Goal: Check status: Check status

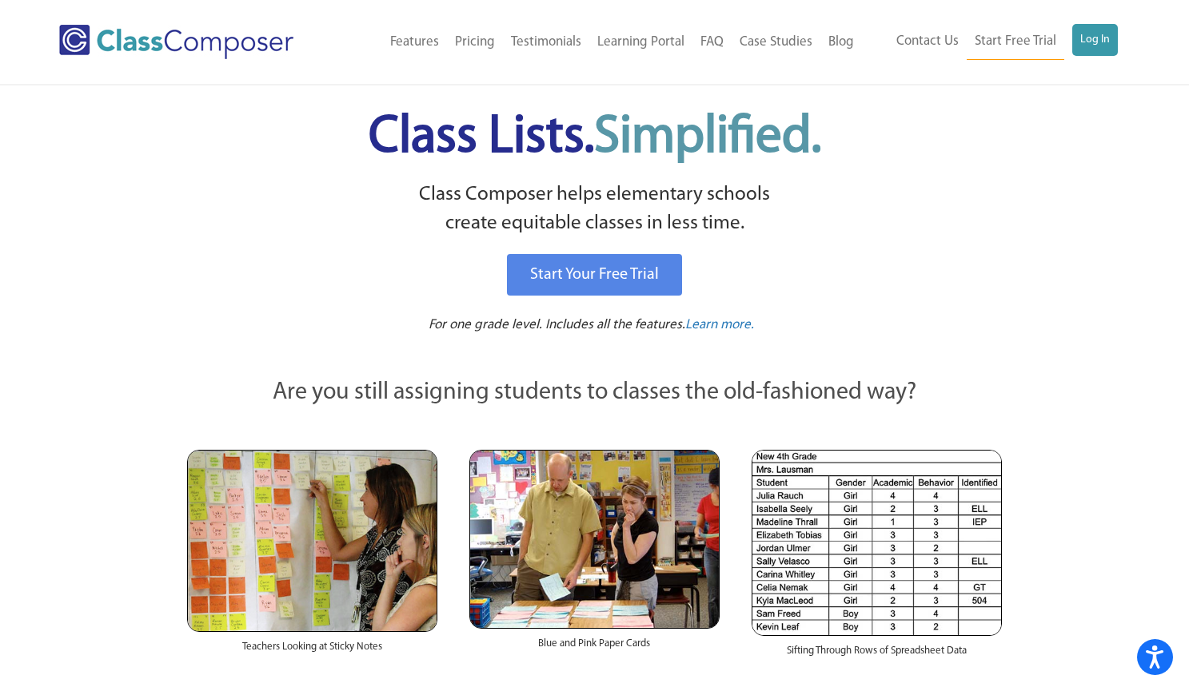
click at [1100, 57] on div "Menu Home Old Features Pricing Testimonials Learning Portal FAQ Case Studies Bl…" at bounding box center [593, 42] width 1069 height 84
click at [1100, 40] on link "Log In" at bounding box center [1095, 40] width 46 height 32
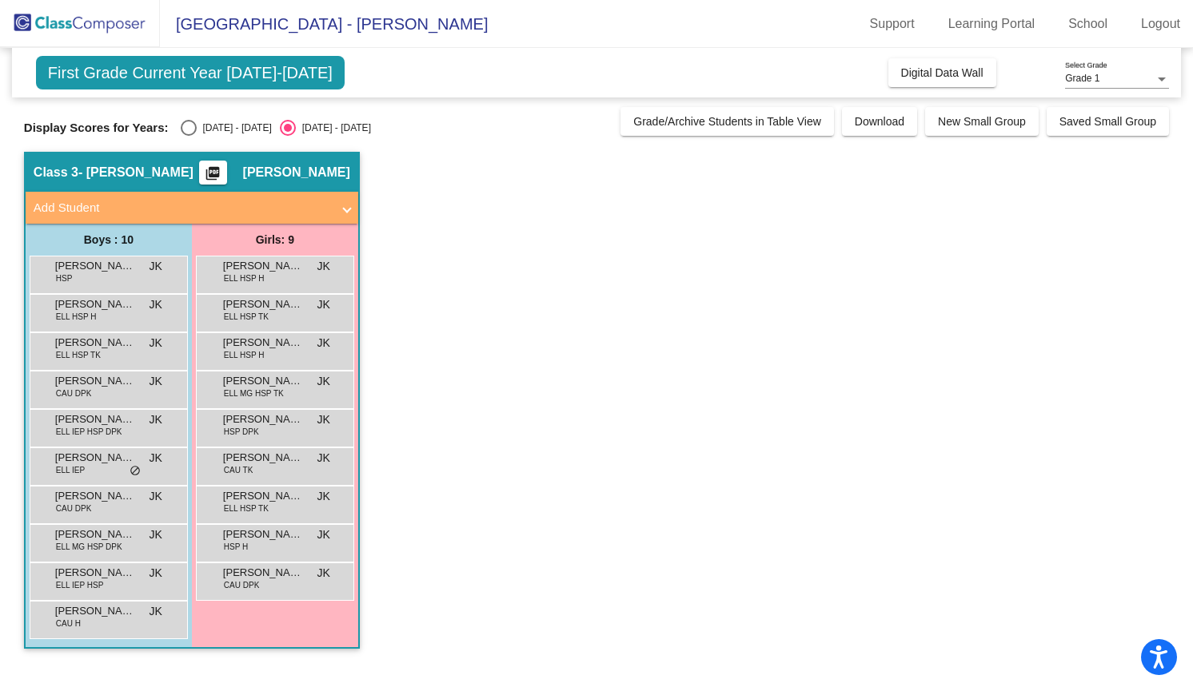
click at [119, 580] on span "Mario Flores Florencio" at bounding box center [95, 573] width 80 height 16
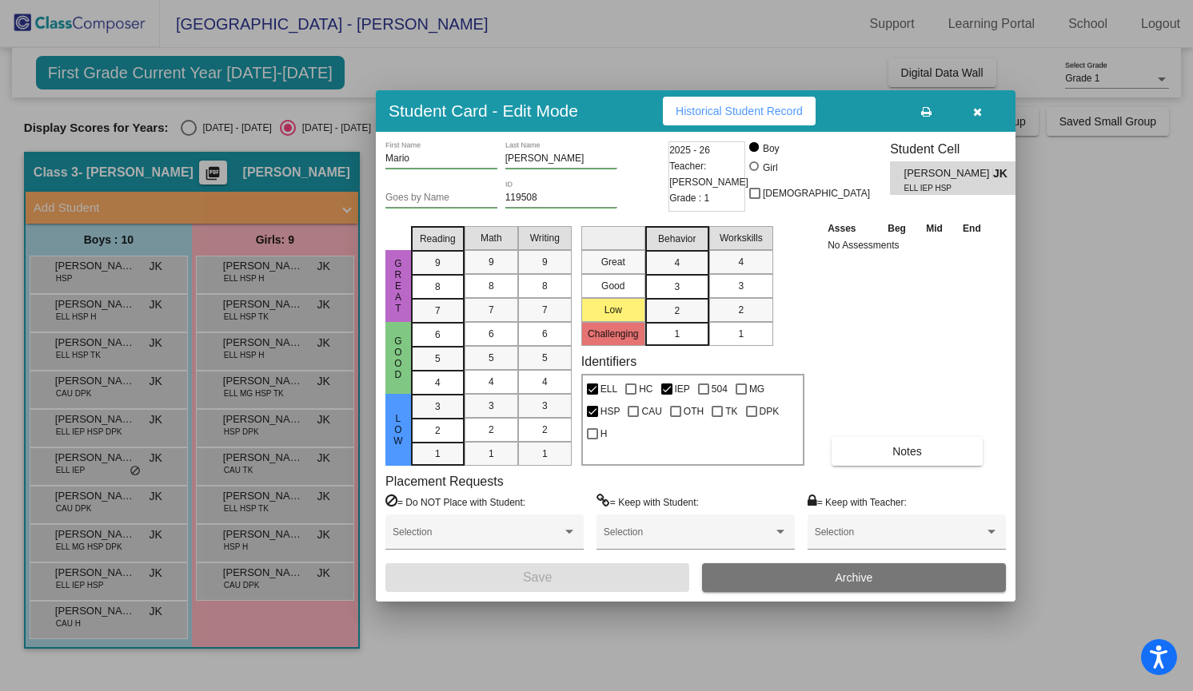
click at [119, 580] on div at bounding box center [596, 345] width 1193 height 691
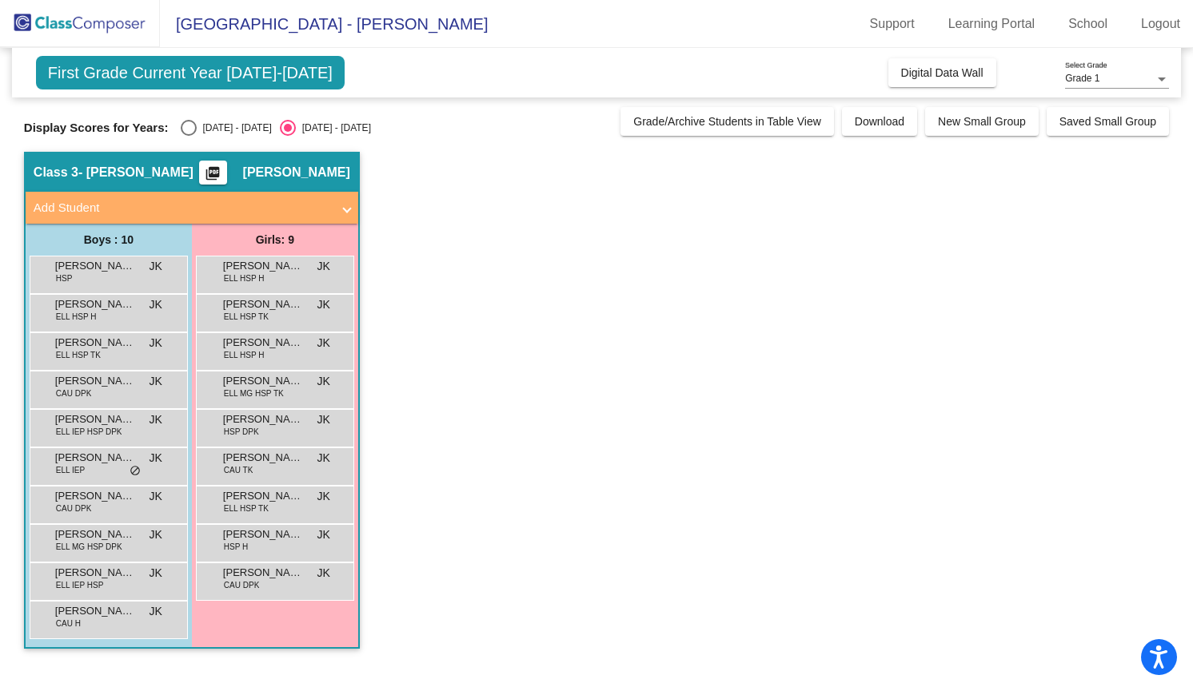
click at [119, 580] on span "Mario Flores Florencio" at bounding box center [95, 573] width 80 height 16
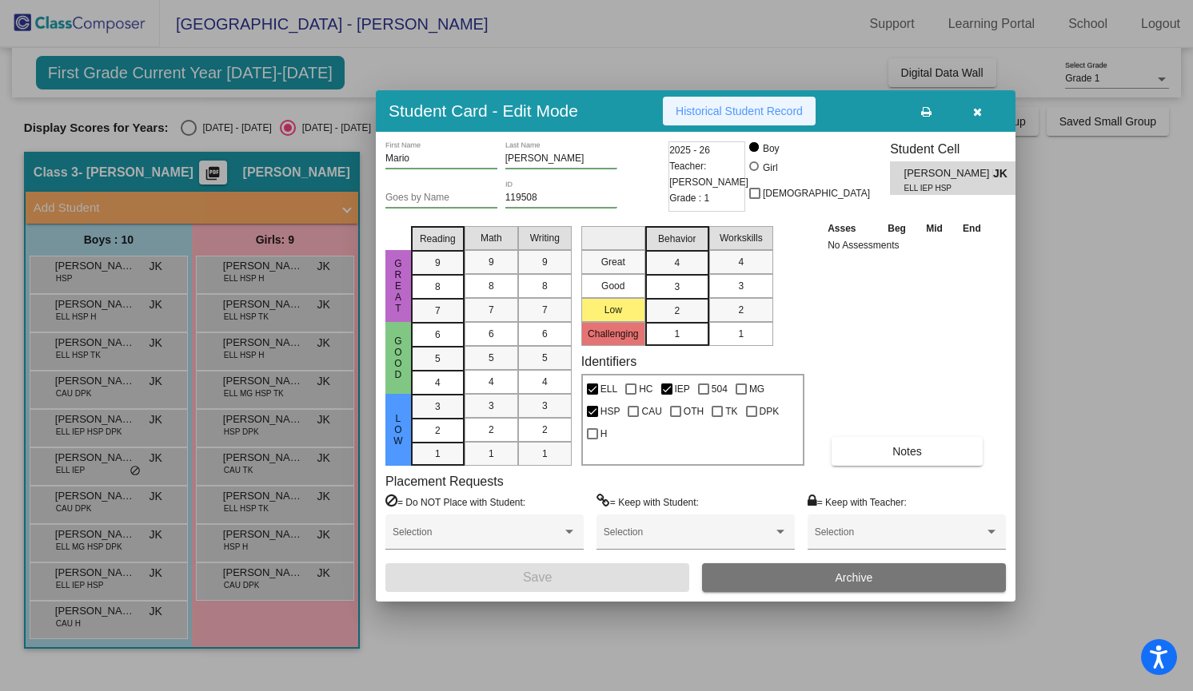
click at [703, 105] on span "Historical Student Record" at bounding box center [738, 111] width 127 height 13
click at [126, 626] on div at bounding box center [596, 345] width 1193 height 691
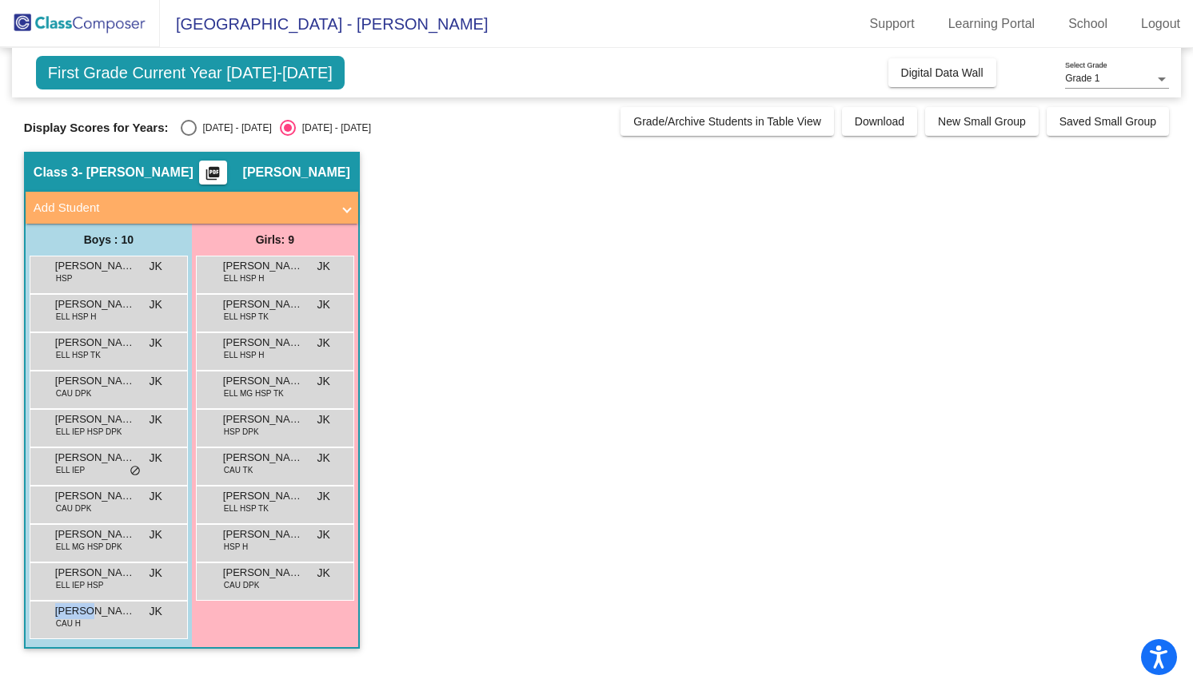
click at [126, 626] on div "Sorin Wilson CAU H JK lock do_not_disturb_alt" at bounding box center [106, 618] width 153 height 33
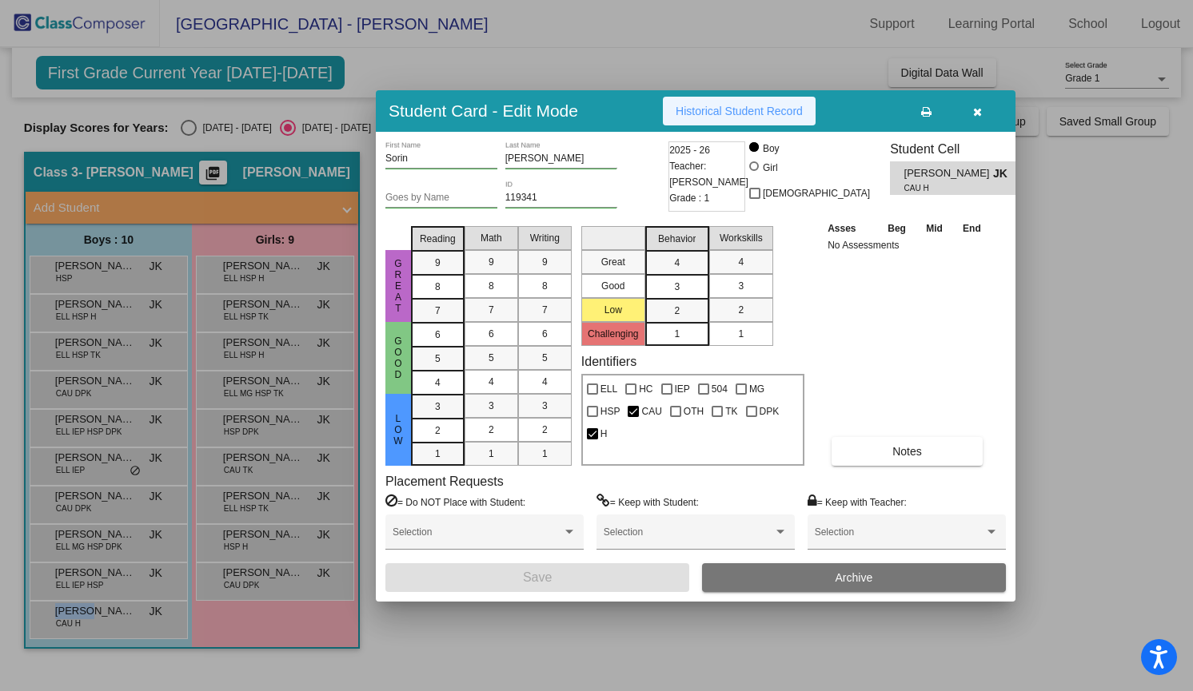
click at [741, 106] on span "Historical Student Record" at bounding box center [738, 111] width 127 height 13
